Goal: Communication & Community: Ask a question

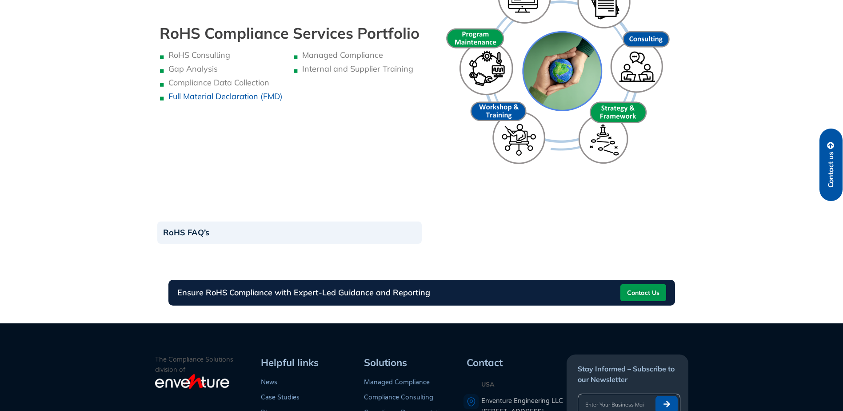
scroll to position [978, 0]
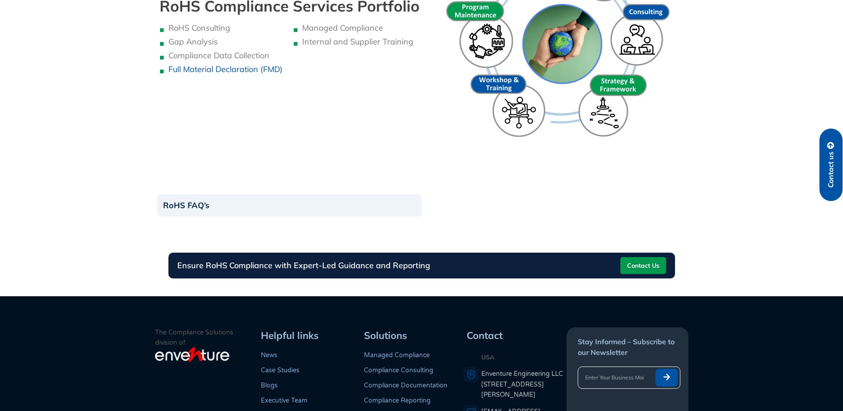
click at [651, 267] on span "Contact Us" at bounding box center [643, 265] width 32 height 14
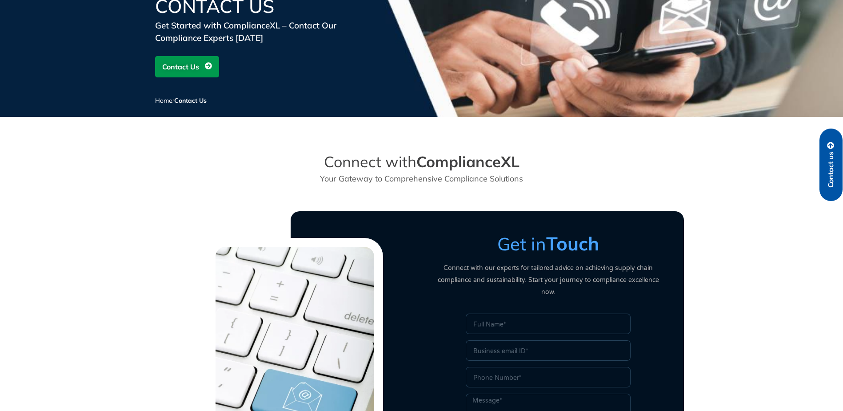
scroll to position [222, 0]
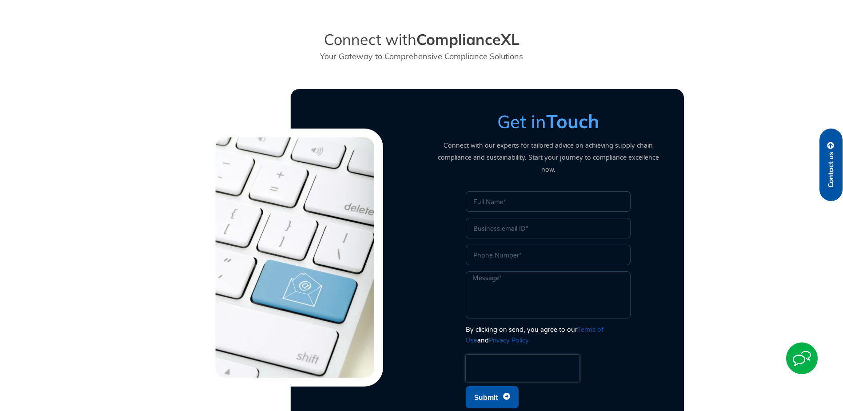
click at [530, 192] on input "Name" at bounding box center [548, 201] width 165 height 20
type input "[PERSON_NAME]"
type input "[PERSON_NAME][EMAIL_ADDRESS][PERSON_NAME][DOMAIN_NAME]"
type input "4352271440"
click at [528, 271] on textarea "Message" at bounding box center [548, 294] width 165 height 47
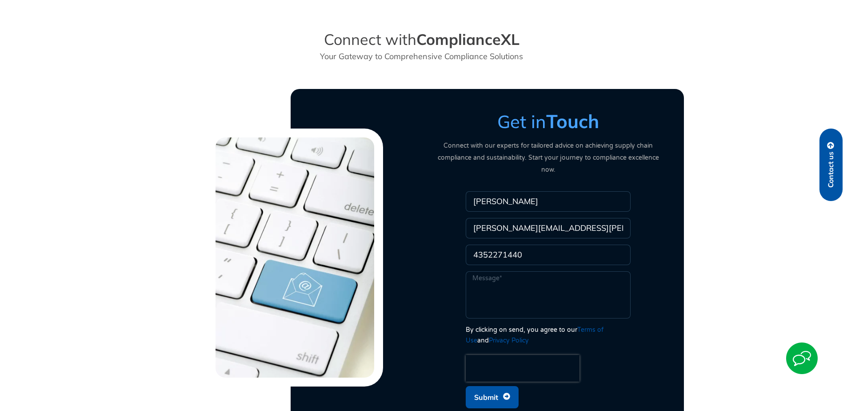
type textarea "We are looking into options for our REACH and RoHS compliance management. We wo…"
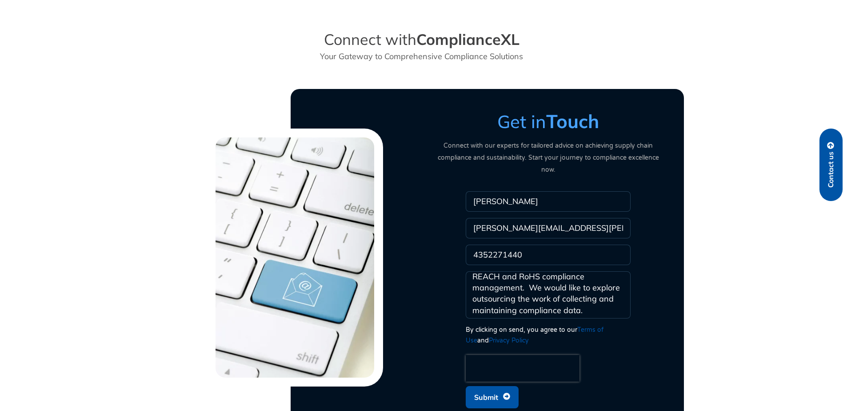
scroll to position [25, 0]
click at [691, 343] on section "Get in Touch Connect with our experts for tailored advice on achieving supply c…" at bounding box center [421, 257] width 843 height 346
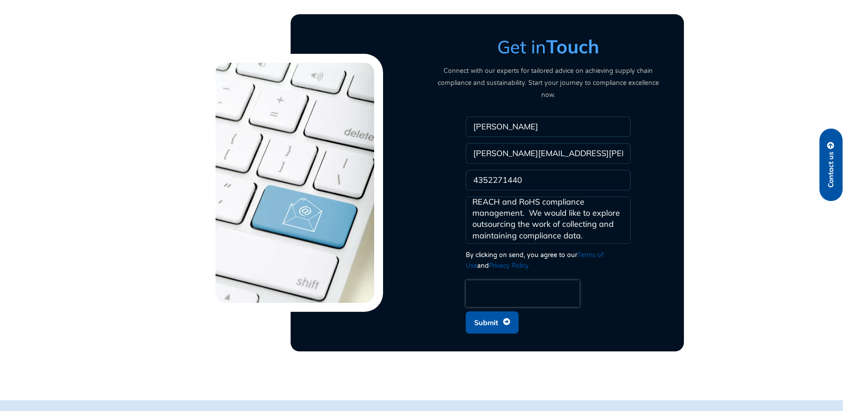
scroll to position [311, 0]
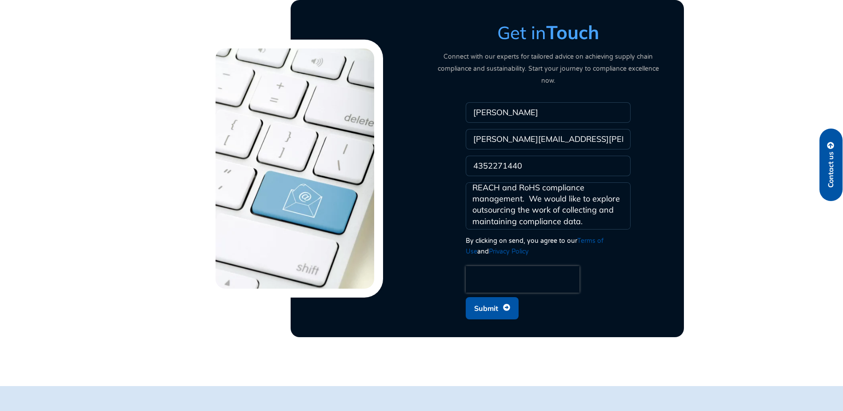
click at [501, 300] on span "Submit" at bounding box center [492, 308] width 36 height 17
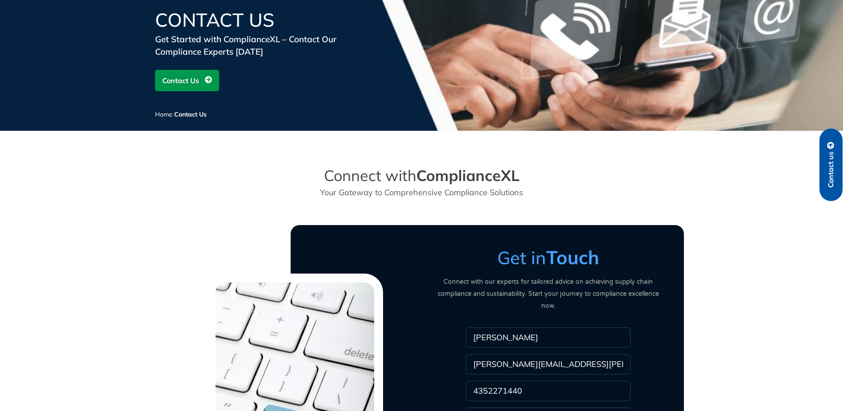
scroll to position [0, 0]
